Goal: Information Seeking & Learning: Learn about a topic

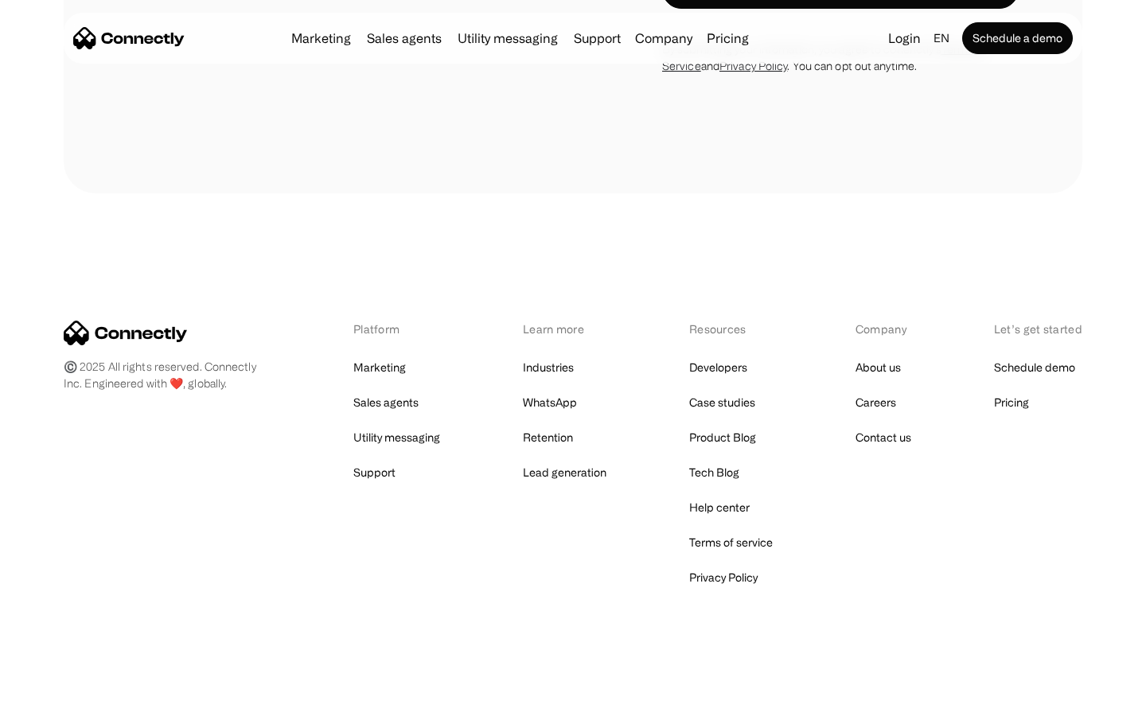
scroll to position [3061, 0]
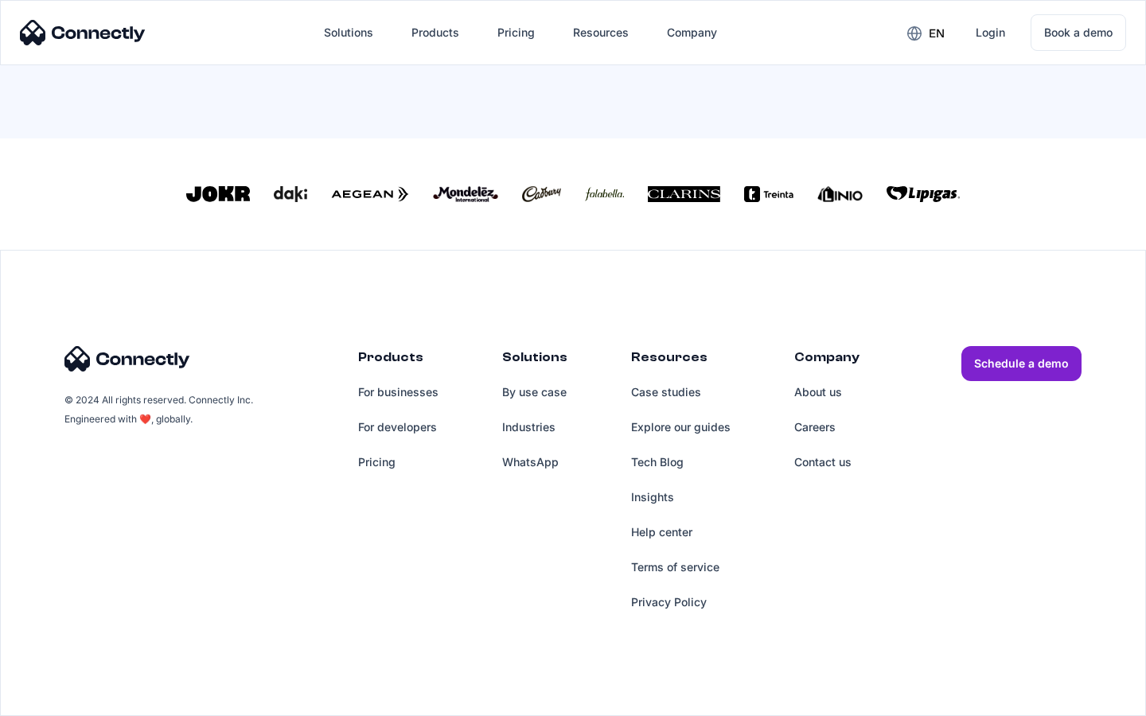
scroll to position [698, 0]
